Goal: Information Seeking & Learning: Learn about a topic

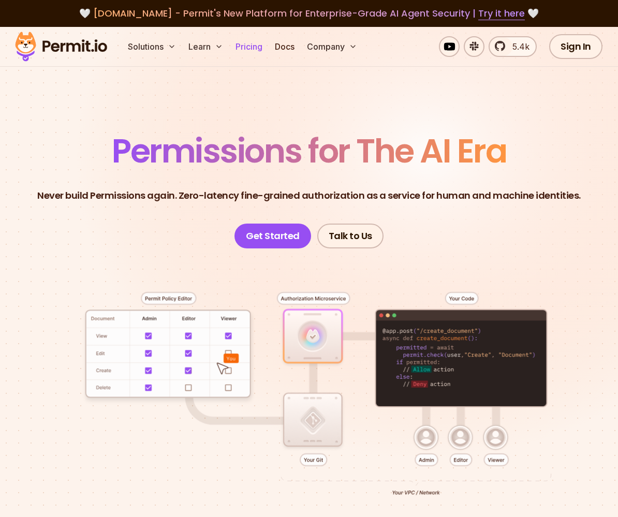
click at [250, 48] on link "Pricing" at bounding box center [248, 46] width 35 height 21
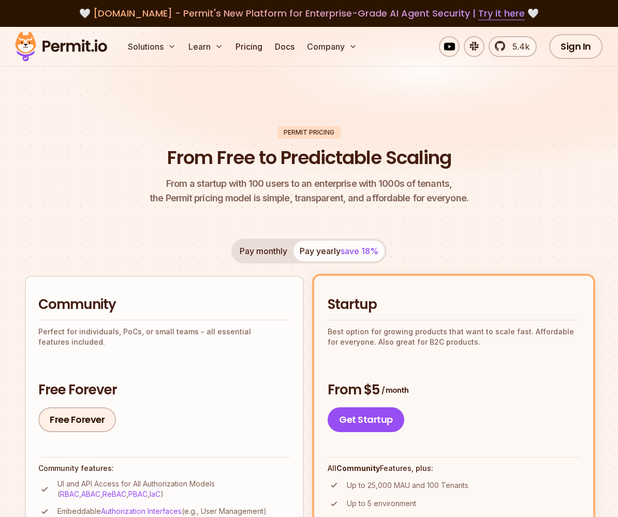
click at [253, 255] on button "Pay monthly" at bounding box center [264, 251] width 60 height 21
click at [368, 249] on span "save 18%" at bounding box center [360, 251] width 38 height 10
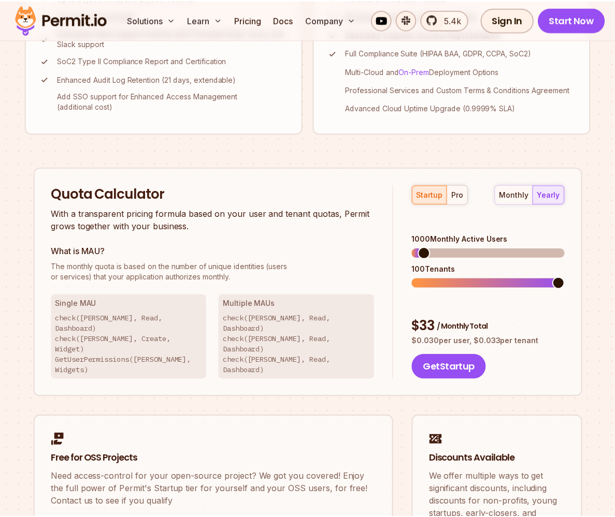
scroll to position [830, 0]
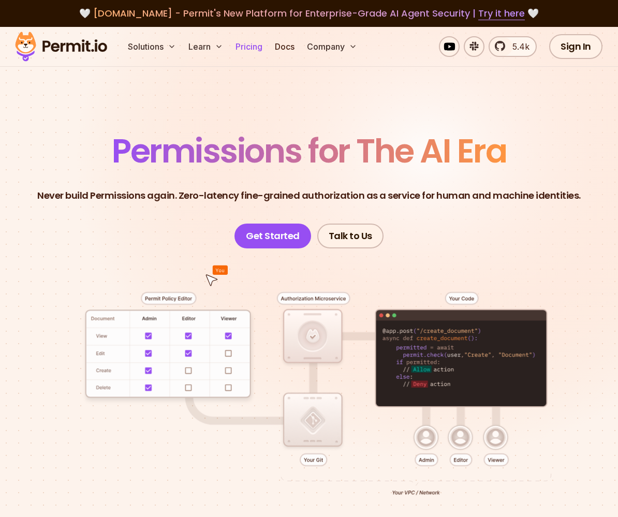
click at [247, 49] on link "Pricing" at bounding box center [248, 46] width 35 height 21
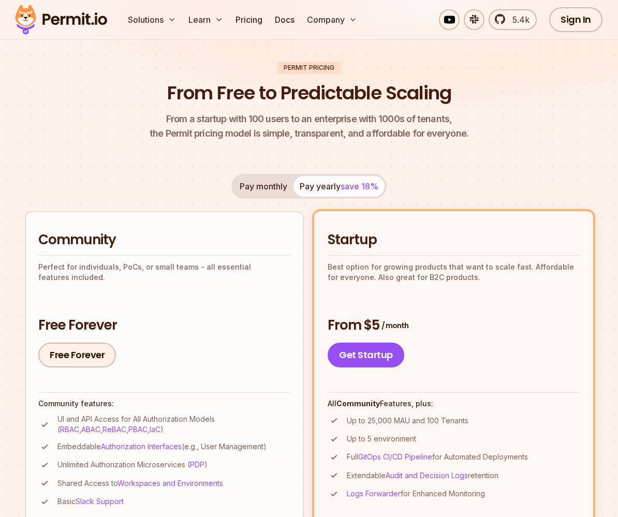
scroll to position [65, 0]
click at [310, 65] on div "Permit Pricing" at bounding box center [309, 67] width 63 height 12
click at [295, 68] on div "Permit Pricing" at bounding box center [309, 67] width 63 height 12
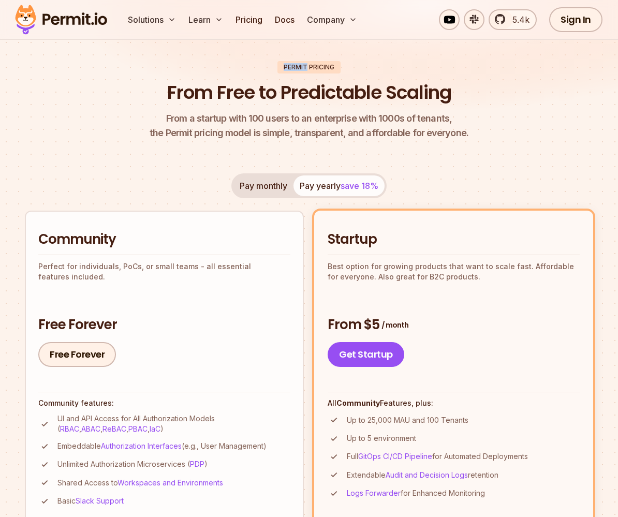
click at [295, 68] on div "Permit Pricing" at bounding box center [309, 67] width 63 height 12
click at [296, 68] on div "Permit Pricing" at bounding box center [309, 67] width 63 height 12
